Goal: Communication & Community: Participate in discussion

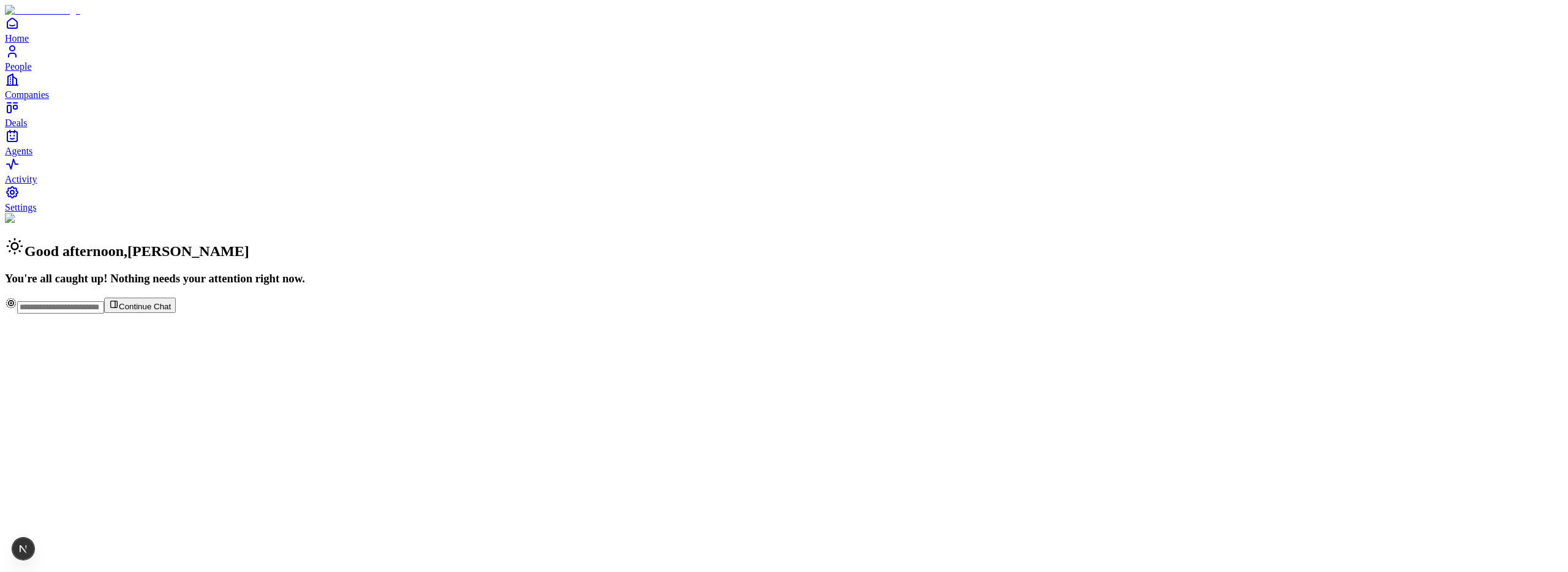
click at [32, 72] on span "People" at bounding box center [18, 66] width 27 height 10
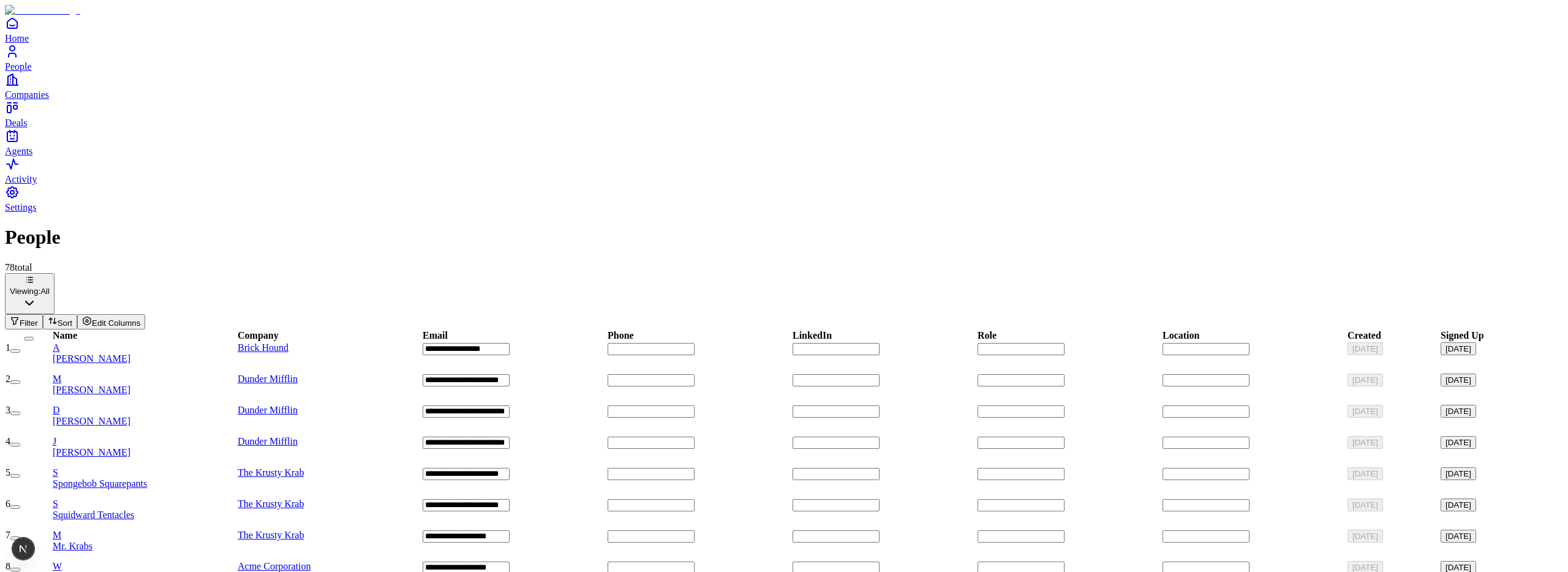
click at [195, 343] on div "A [PERSON_NAME]" at bounding box center [144, 354] width 183 height 22
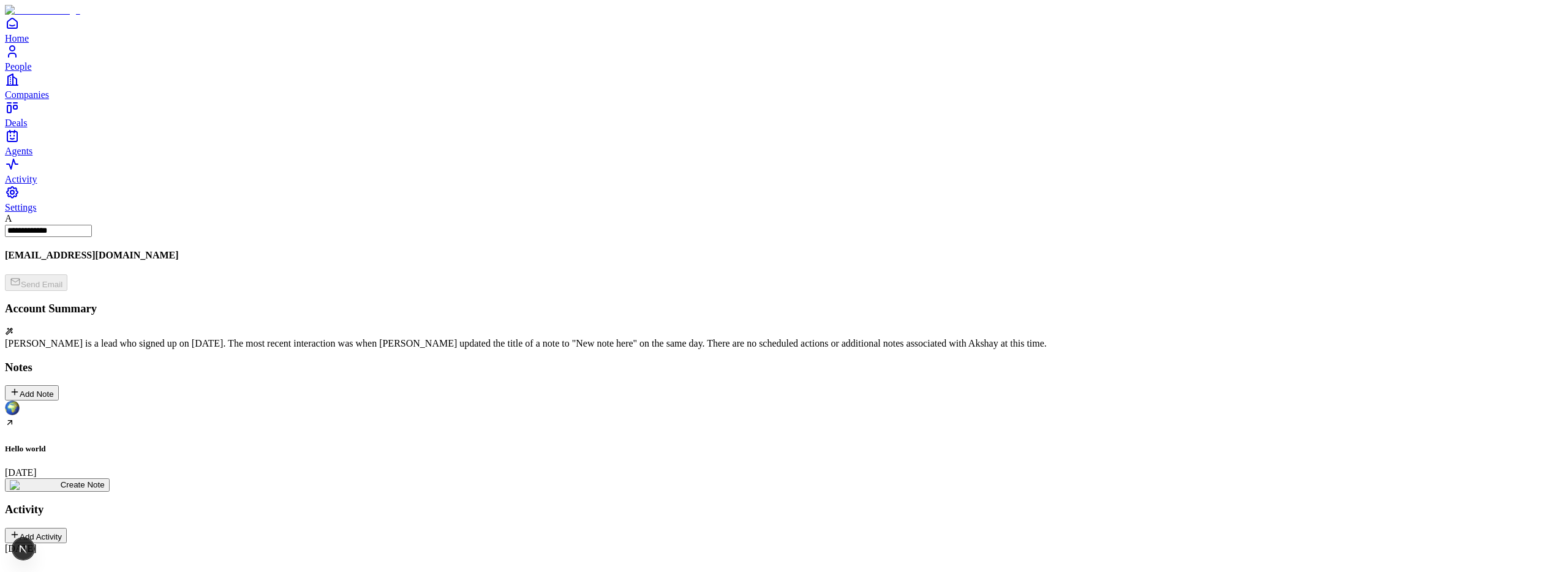
click at [133, 400] on div "Hello world [DATE]" at bounding box center [784, 439] width 1559 height 78
